Goal: Obtain resource: Download file/media

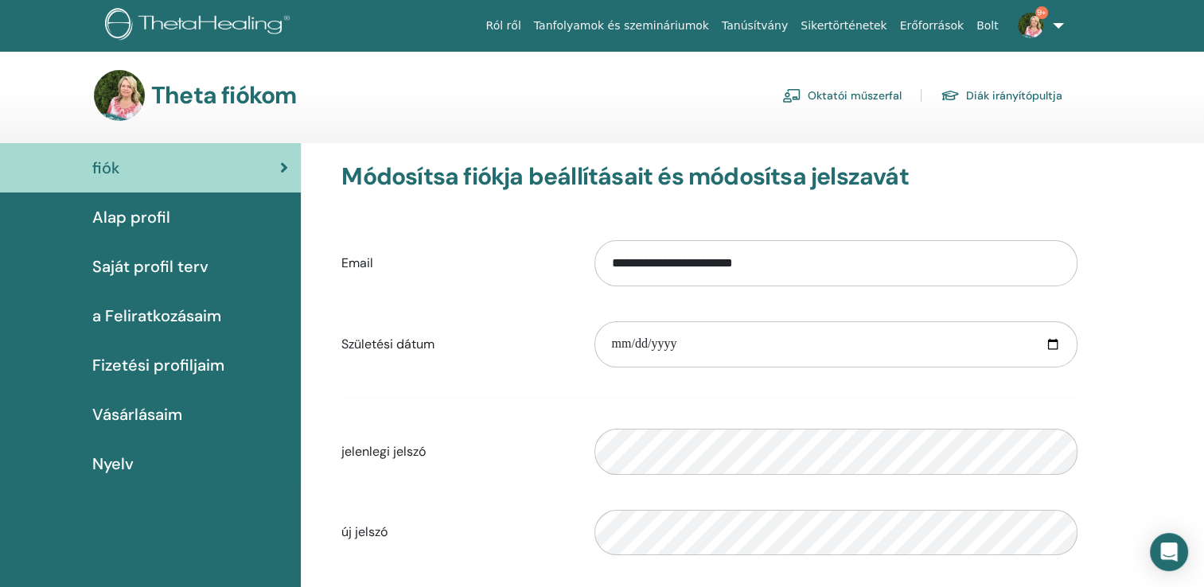
click at [1036, 94] on link "Diák irányítópultja" at bounding box center [1001, 95] width 122 height 25
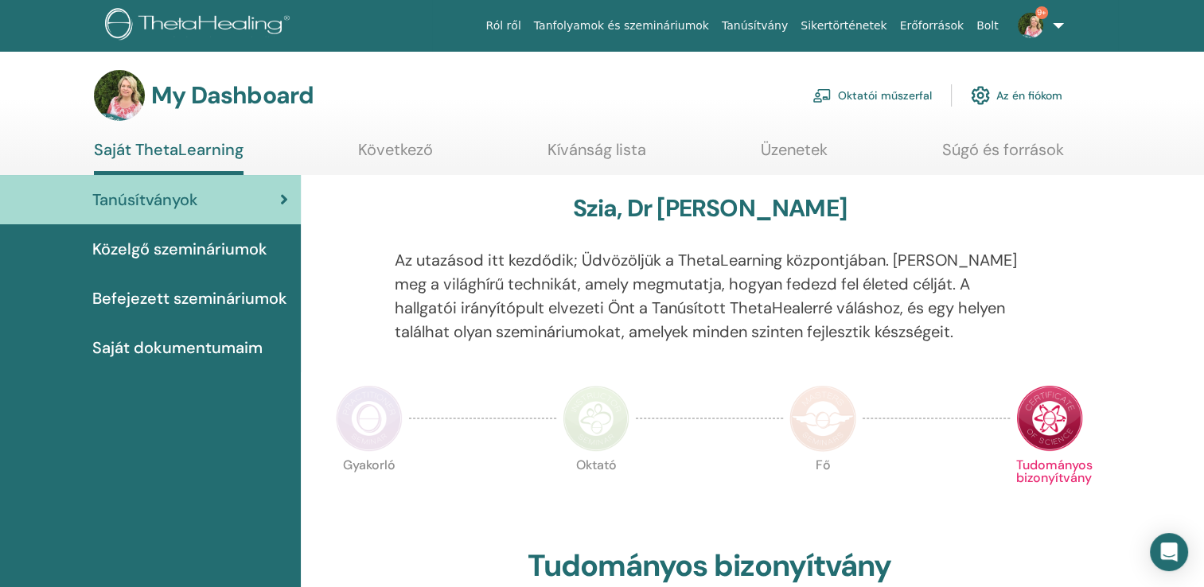
click at [197, 295] on span "Befejezett szemináriumok" at bounding box center [189, 298] width 195 height 24
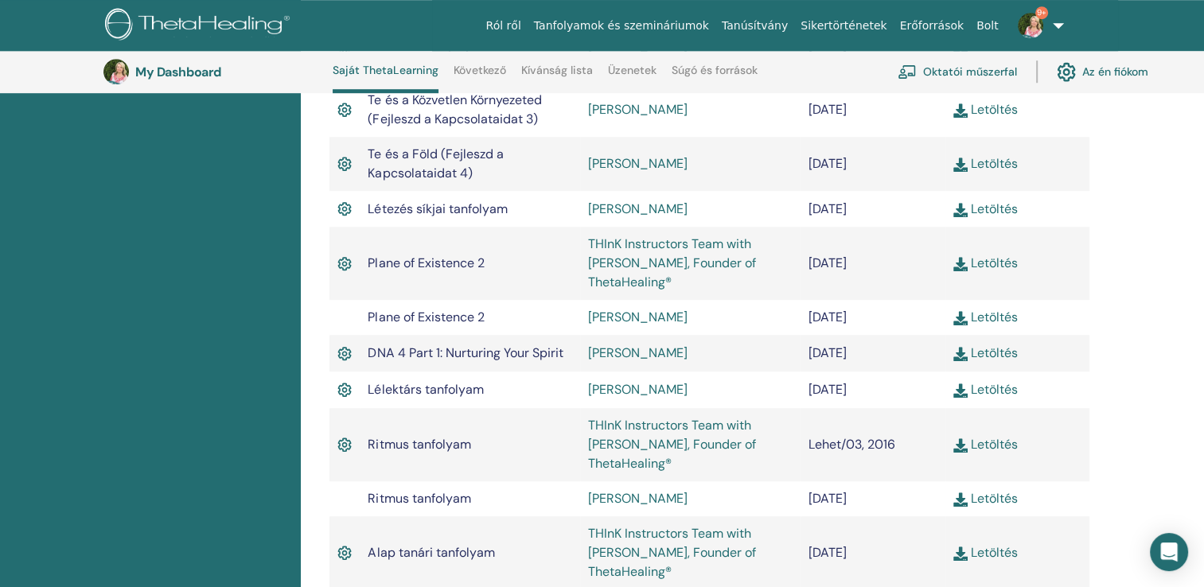
scroll to position [1134, 0]
click at [344, 352] on img at bounding box center [344, 353] width 14 height 21
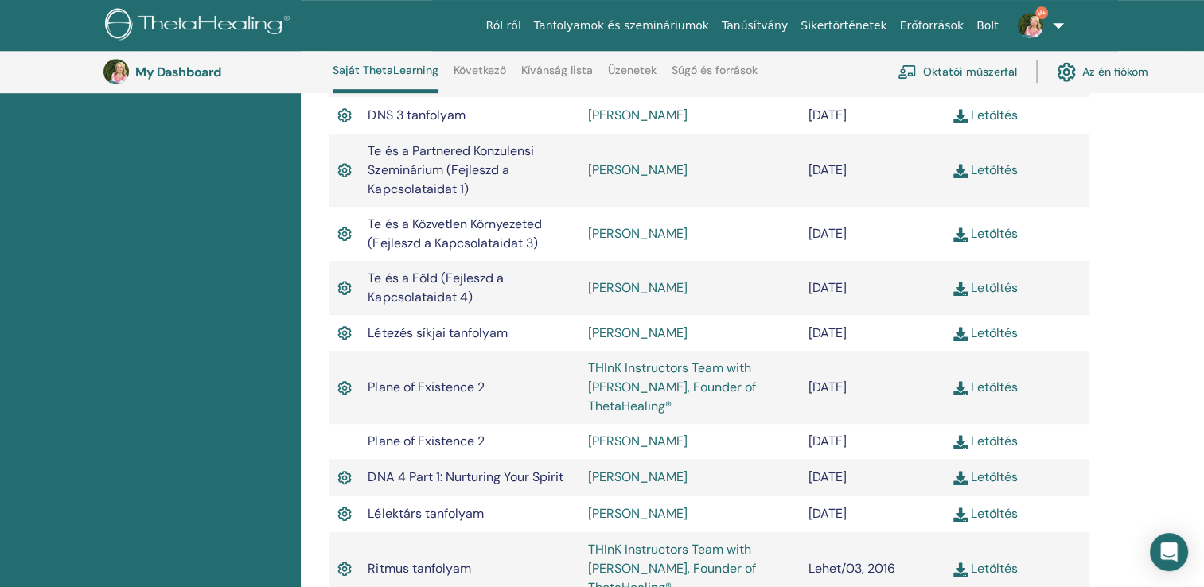
scroll to position [1012, 0]
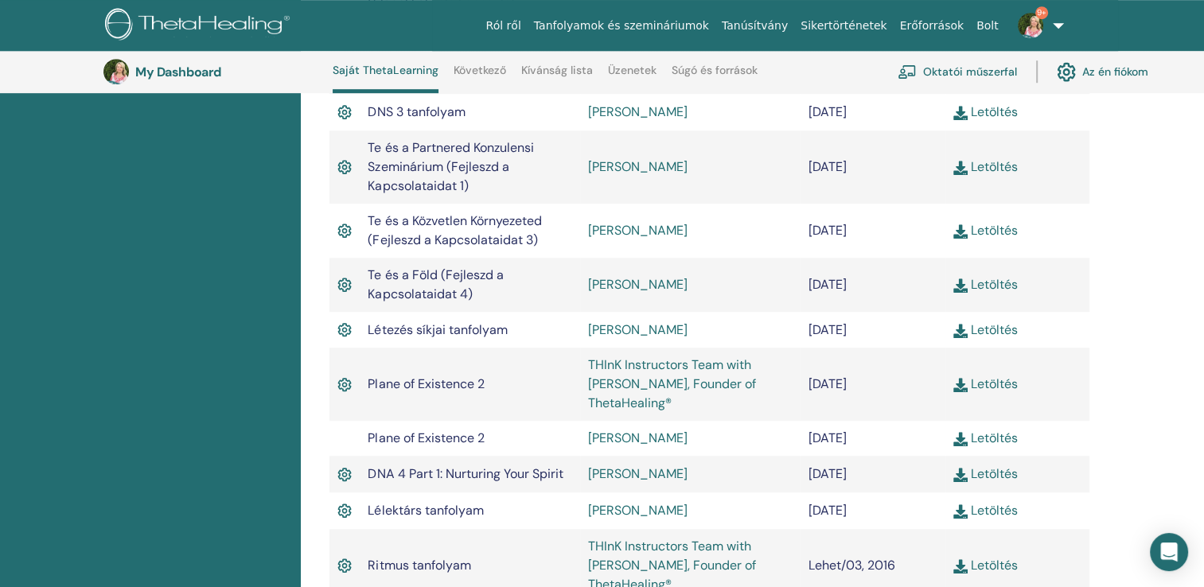
click at [996, 441] on link "Letöltés" at bounding box center [985, 438] width 64 height 17
click at [1006, 475] on link "Letöltés" at bounding box center [985, 473] width 64 height 17
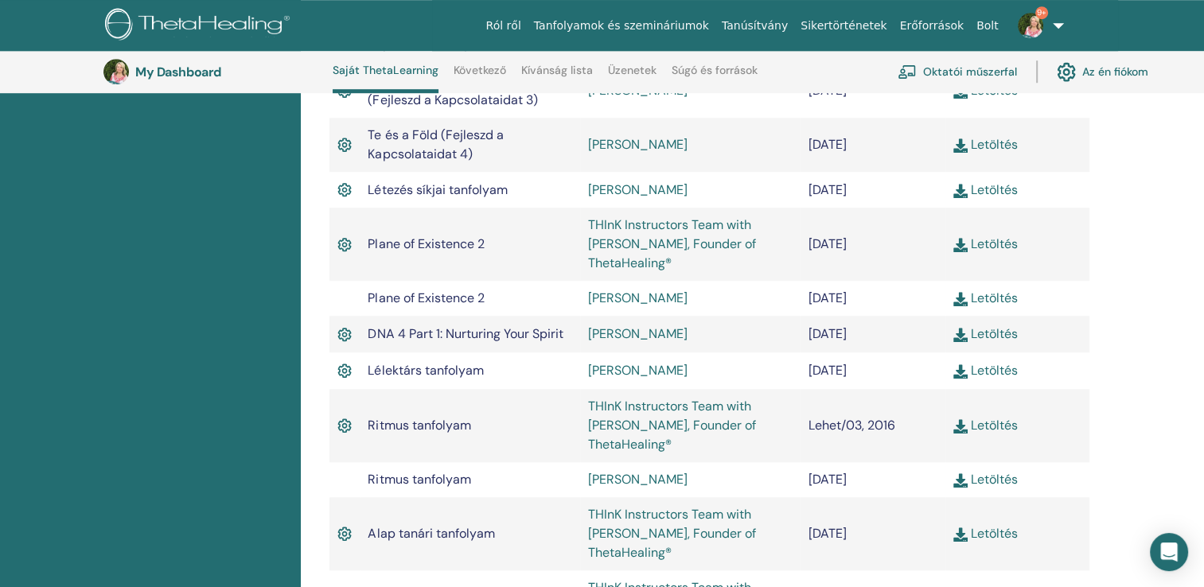
scroll to position [1151, 0]
